Goal: Information Seeking & Learning: Learn about a topic

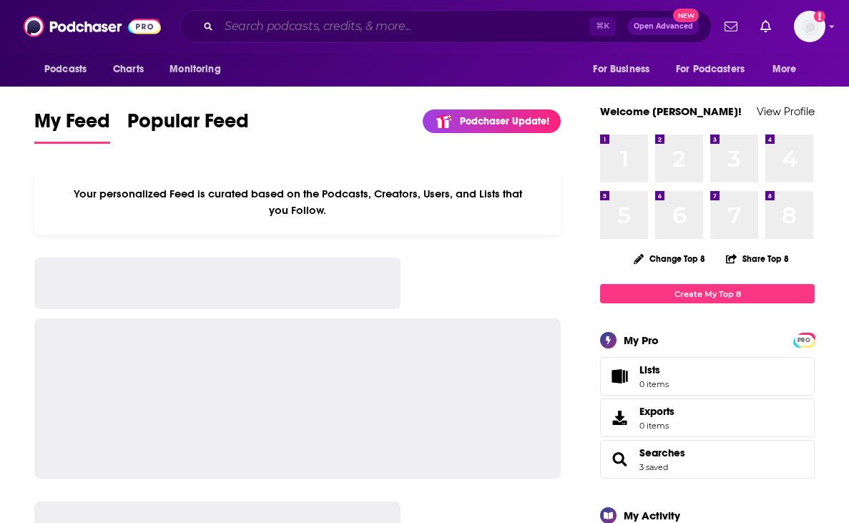
click at [334, 26] on input "Search podcasts, credits, & more..." at bounding box center [404, 26] width 370 height 23
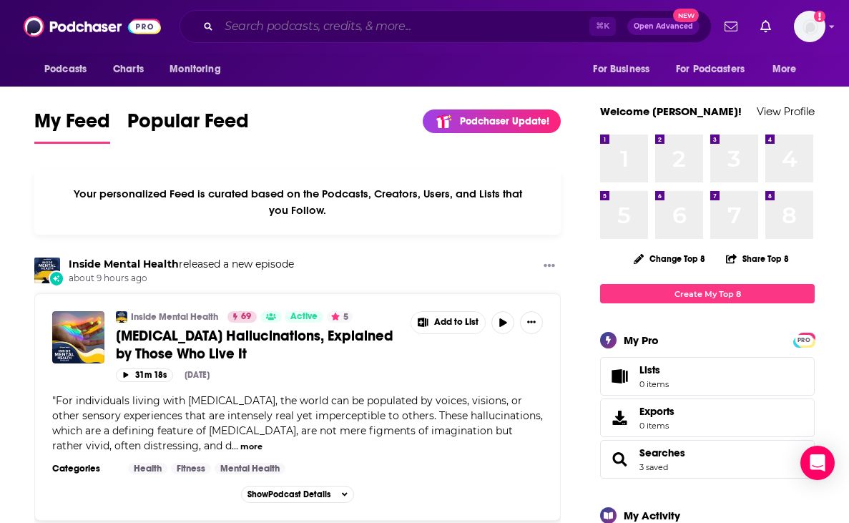
click at [312, 31] on input "Search podcasts, credits, & more..." at bounding box center [404, 26] width 370 height 23
click at [303, 26] on input "Search podcasts, credits, & more..." at bounding box center [404, 26] width 370 height 23
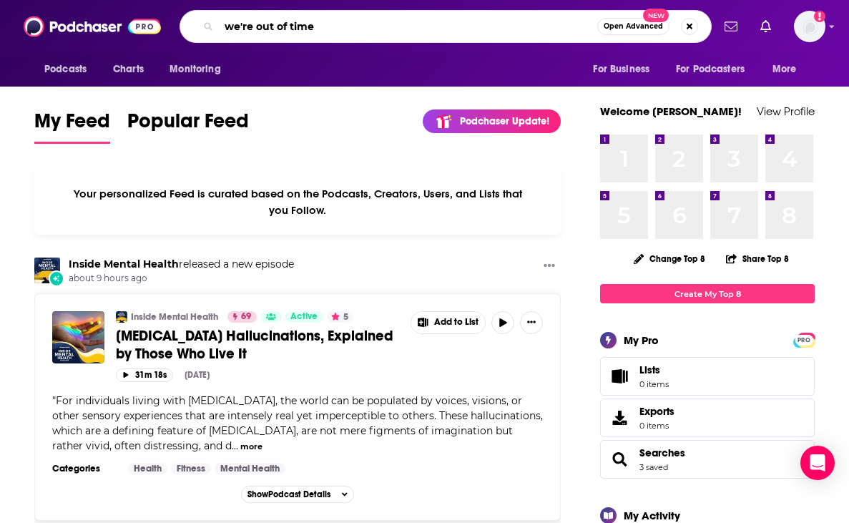
type input "we're out of time"
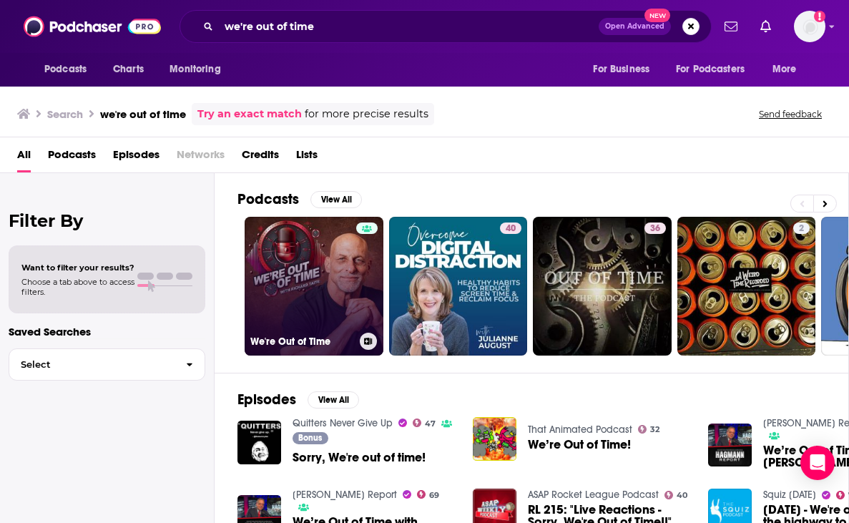
click at [300, 276] on link "We're Out of Time" at bounding box center [314, 286] width 139 height 139
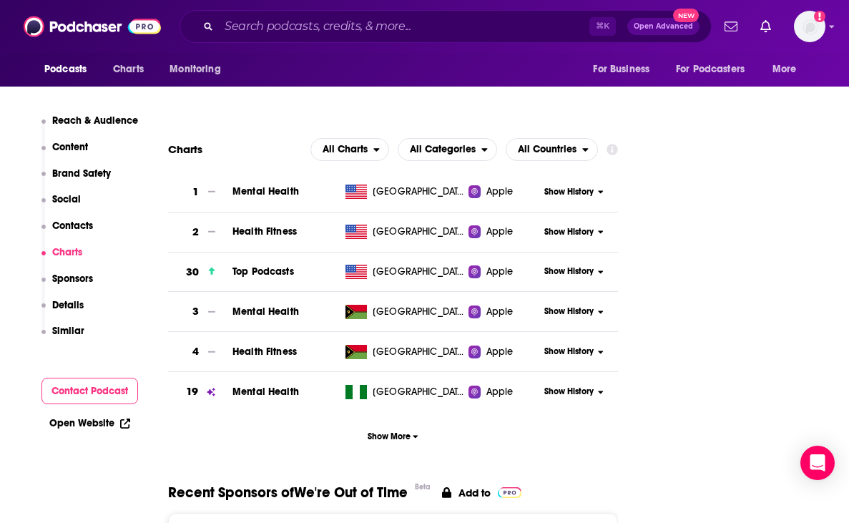
scroll to position [1430, 0]
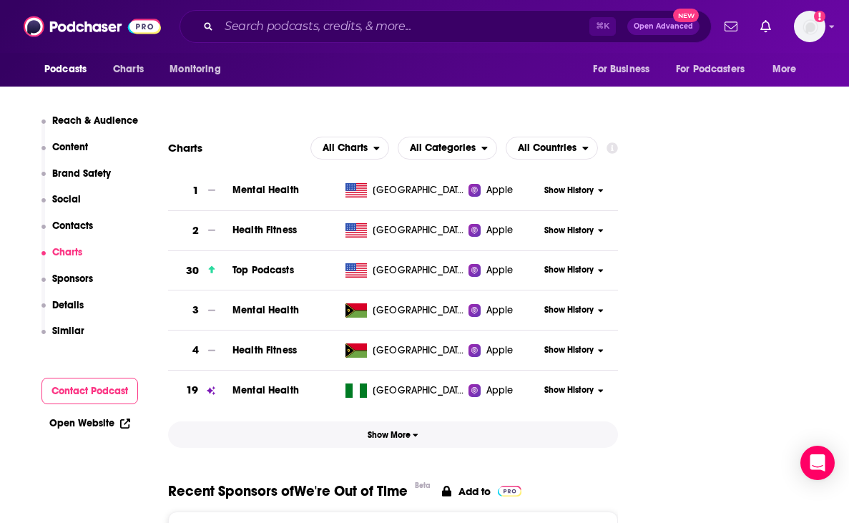
click at [387, 430] on span "Show More" at bounding box center [392, 435] width 51 height 10
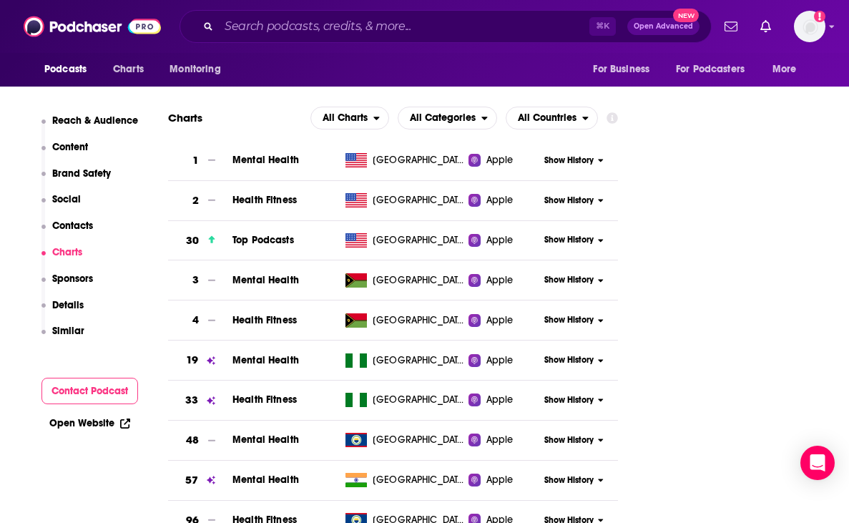
scroll to position [1461, 0]
click at [565, 162] on span "Show History" at bounding box center [568, 160] width 49 height 12
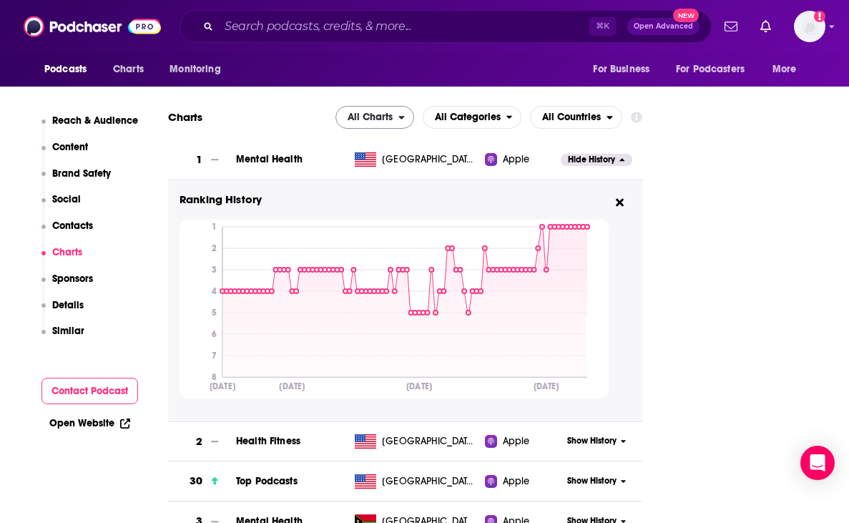
click at [405, 114] on icon "open menu" at bounding box center [401, 117] width 6 height 10
click at [405, 182] on span "Spotify Charts" at bounding box center [374, 178] width 61 height 9
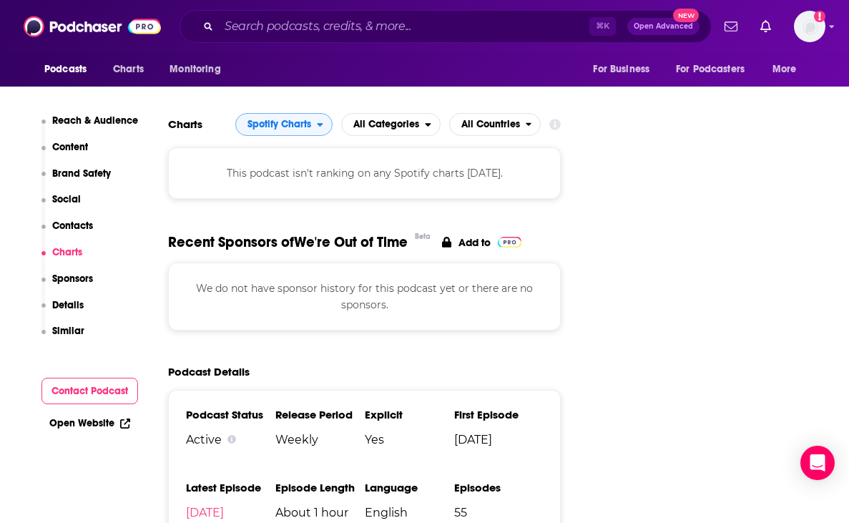
click at [309, 119] on span "Spotify Charts" at bounding box center [279, 124] width 64 height 10
click at [282, 164] on span "Apple Charts" at bounding box center [283, 168] width 79 height 9
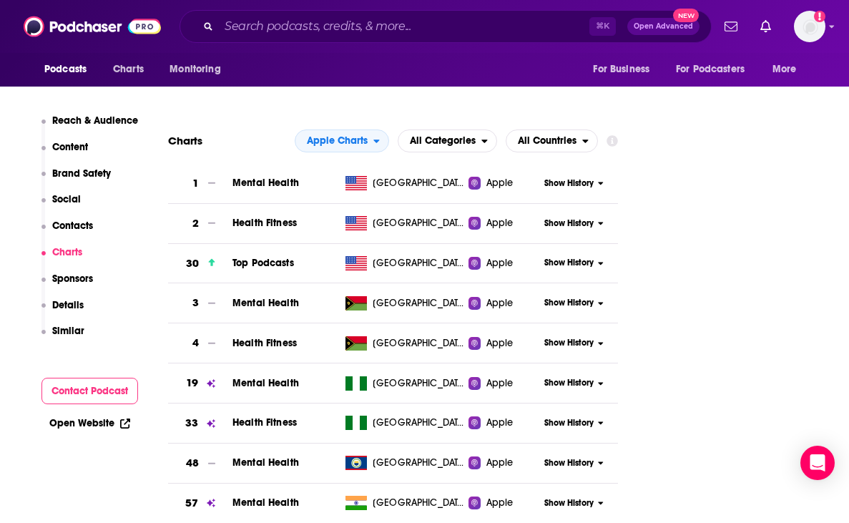
scroll to position [1433, 0]
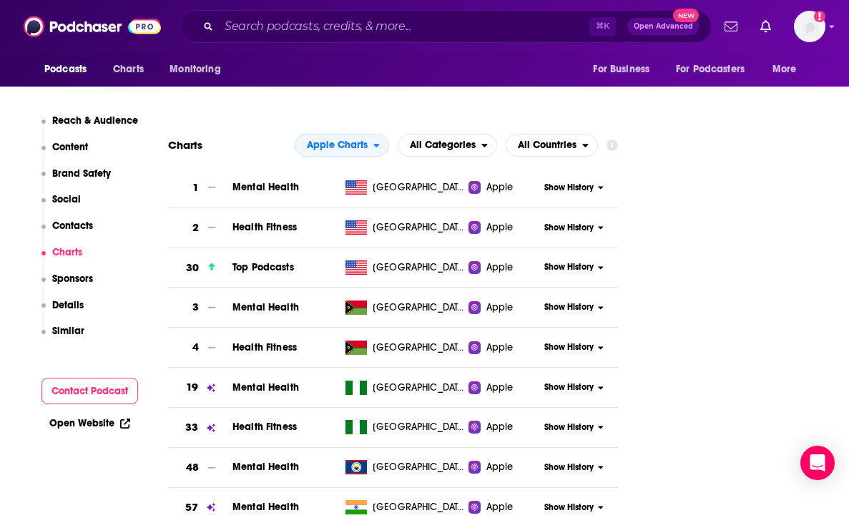
click at [582, 189] on span "Show History" at bounding box center [568, 188] width 49 height 12
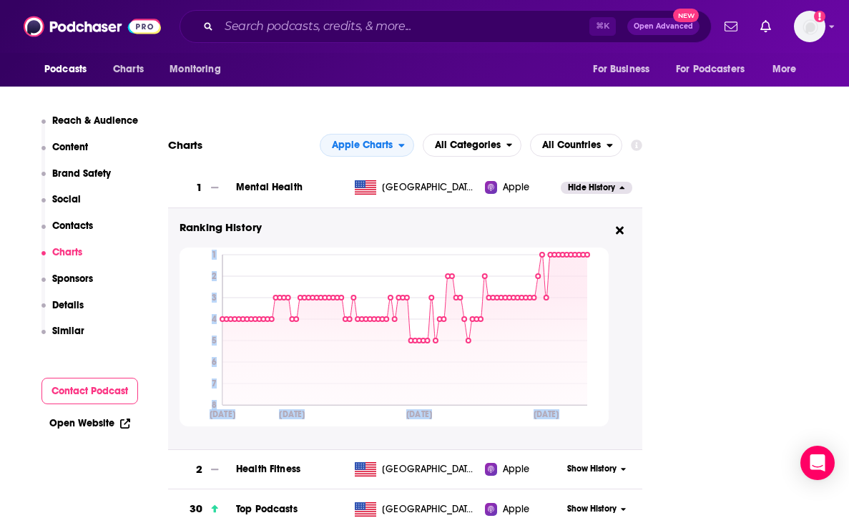
drag, startPoint x: 593, startPoint y: 279, endPoint x: 612, endPoint y: 275, distance: 18.9
click at [608, 275] on icon "[DATE] [DATE] [DATE] [DATE] 1 2 3 4 5 6 7 8" at bounding box center [393, 336] width 429 height 179
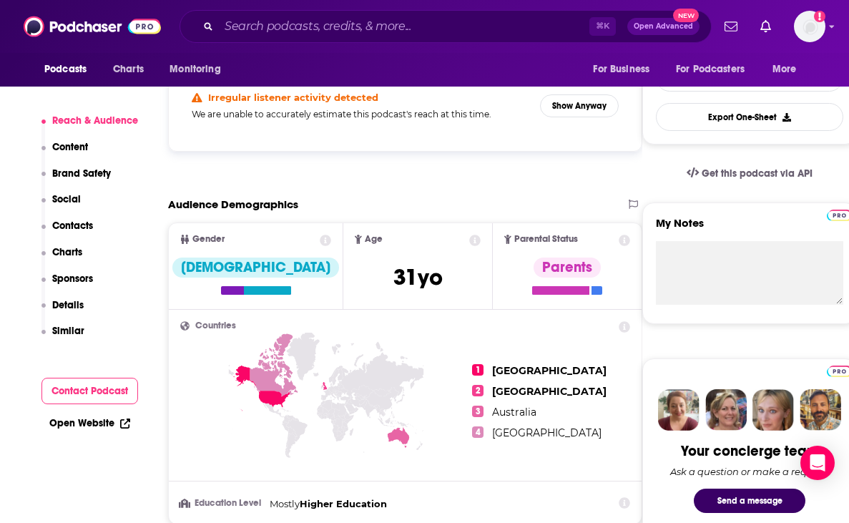
scroll to position [377, 0]
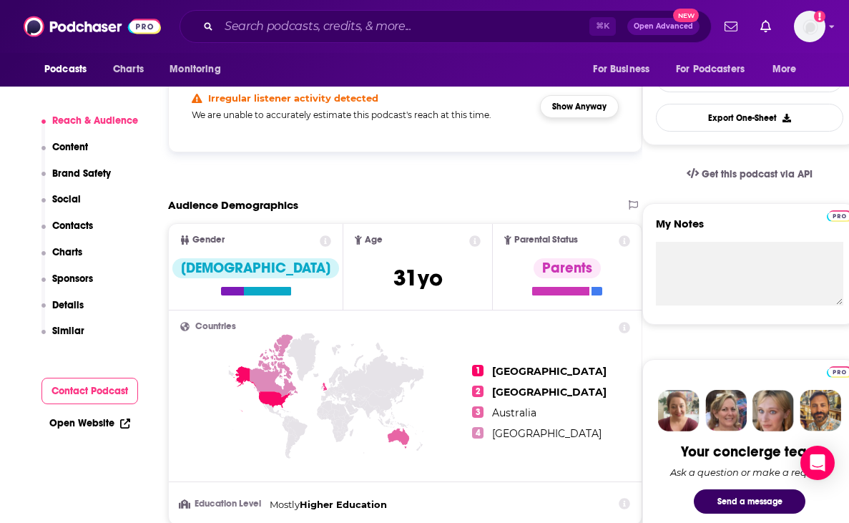
click at [618, 110] on button "Show Anyway" at bounding box center [579, 106] width 79 height 23
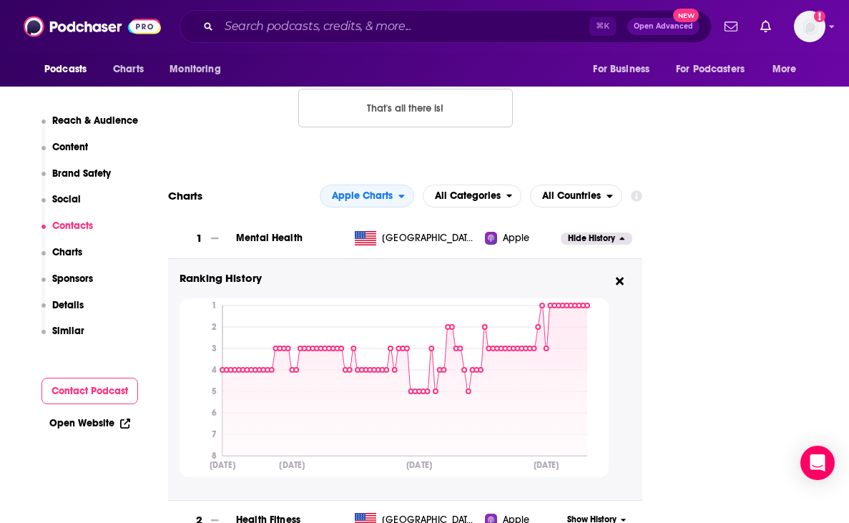
scroll to position [1382, 0]
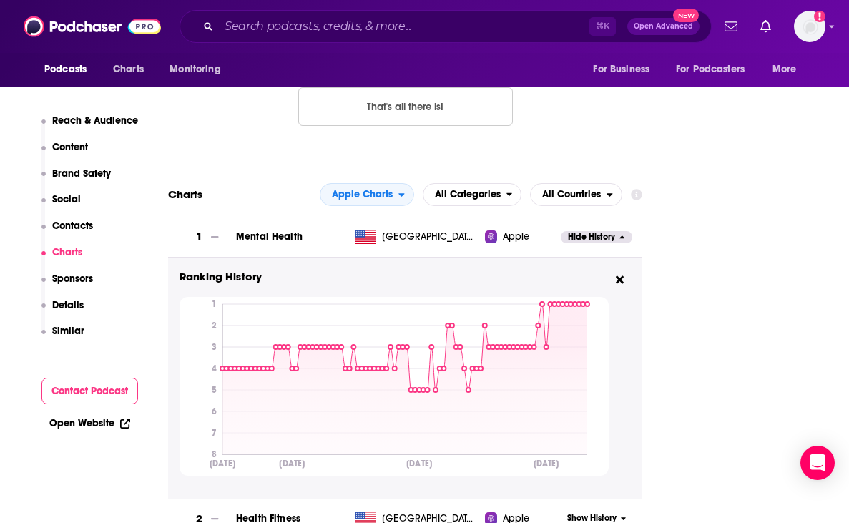
click at [72, 146] on p "Content" at bounding box center [70, 147] width 36 height 12
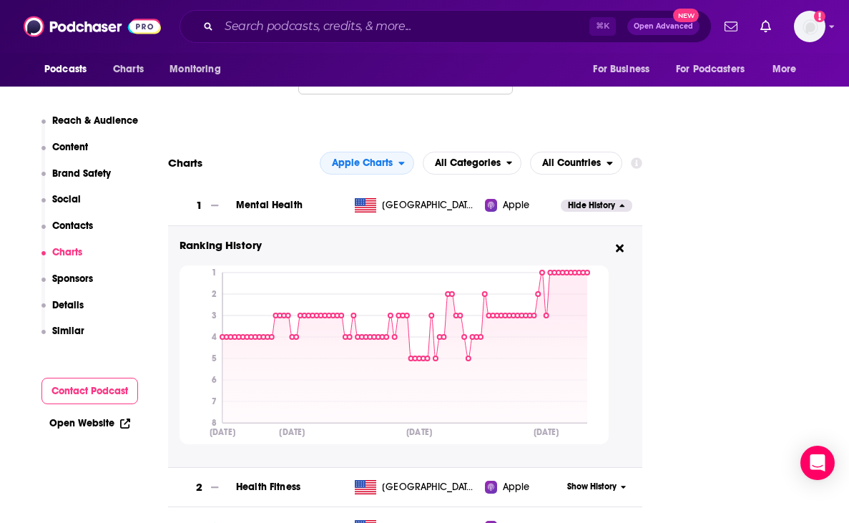
scroll to position [1416, 0]
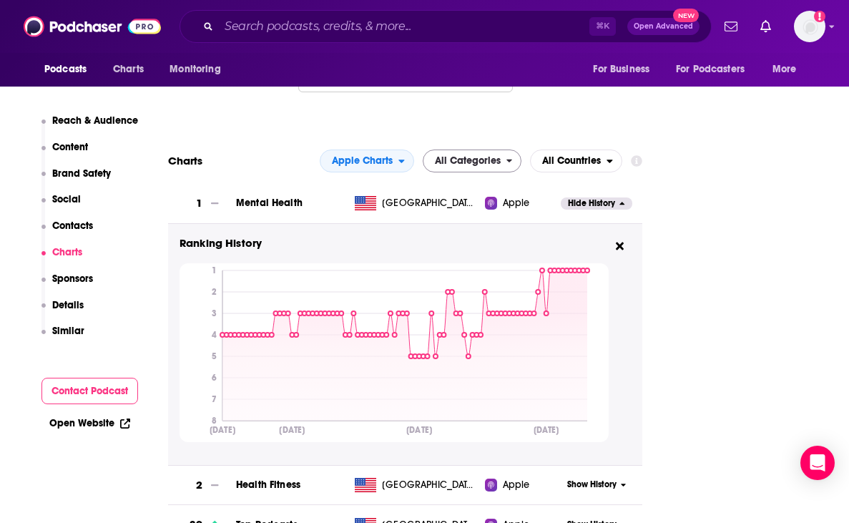
click at [500, 157] on span "All Categories" at bounding box center [468, 161] width 66 height 10
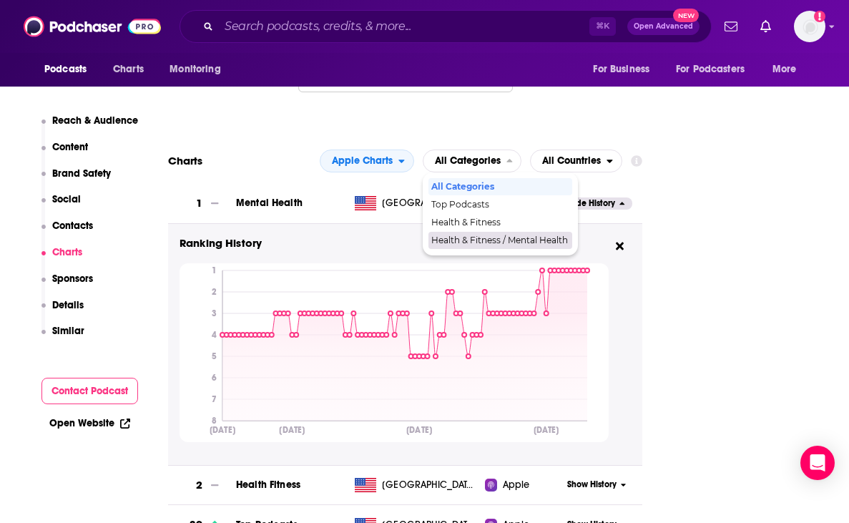
click at [518, 242] on span "Health & Fitness / Mental Health" at bounding box center [499, 240] width 137 height 9
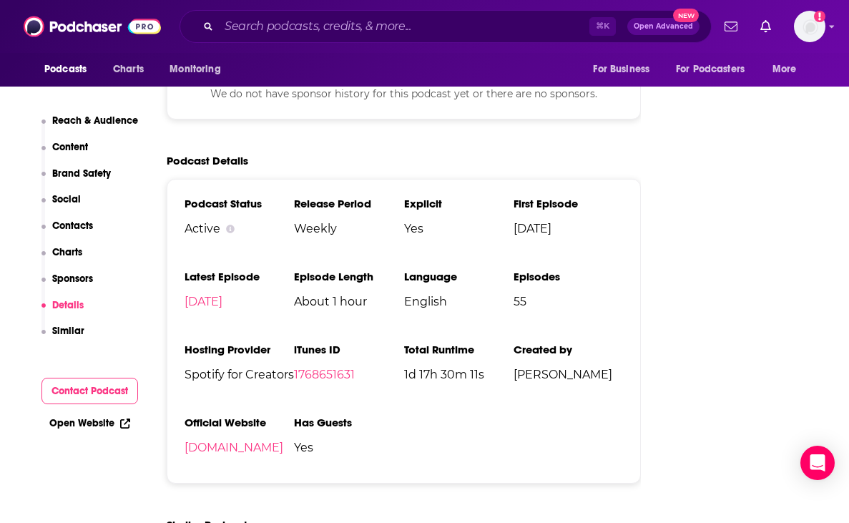
scroll to position [2079, 1]
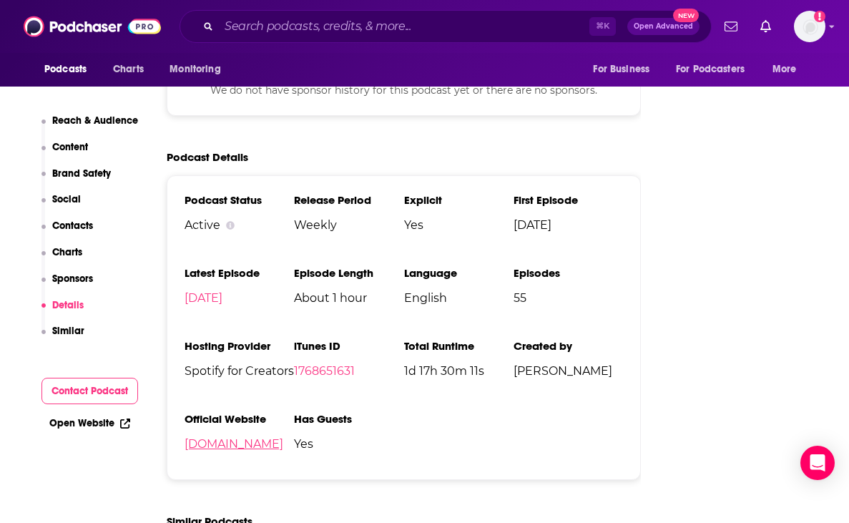
click at [250, 440] on link "[DOMAIN_NAME]" at bounding box center [233, 444] width 99 height 14
